Goal: Information Seeking & Learning: Learn about a topic

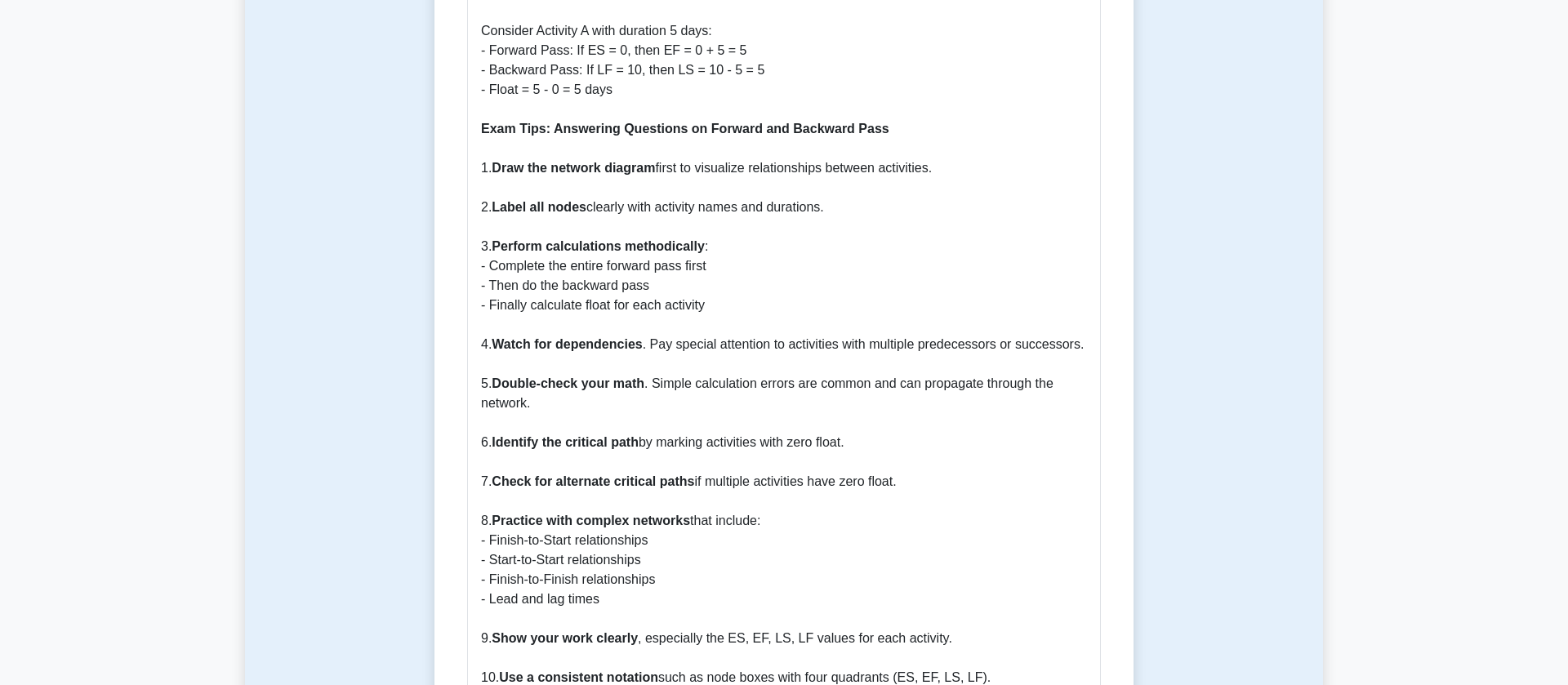
scroll to position [1841, 0]
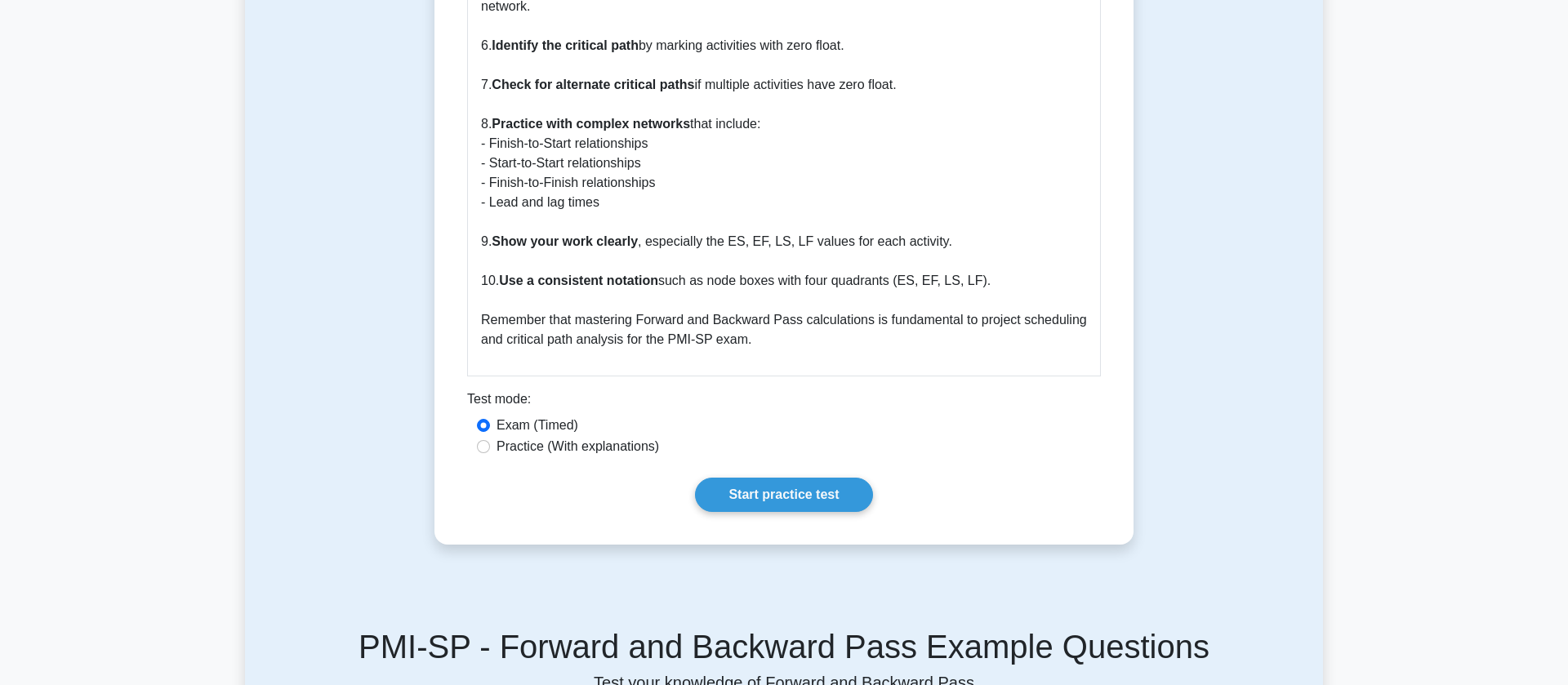
click at [618, 415] on div "Exam (Timed)" at bounding box center [784, 424] width 614 height 19
click at [619, 437] on label "Practice (With explanations)" at bounding box center [578, 446] width 162 height 19
click at [490, 440] on input "Practice (With explanations)" at bounding box center [484, 447] width 13 height 13
radio input "true"
click at [764, 480] on link "Start practice test" at bounding box center [783, 495] width 177 height 34
